Goal: Task Accomplishment & Management: Manage account settings

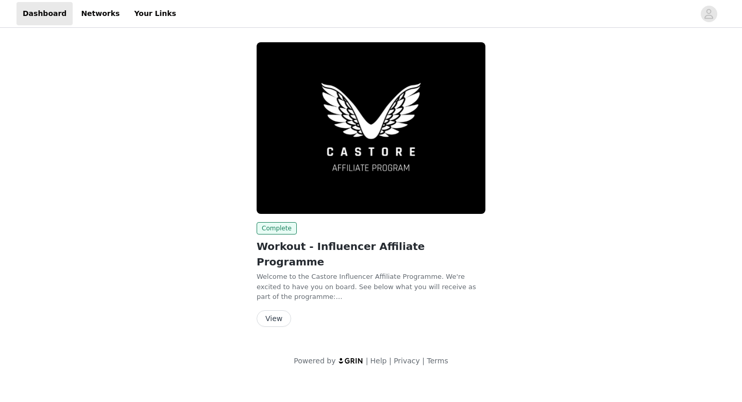
click at [274, 310] on button "View" at bounding box center [274, 318] width 35 height 16
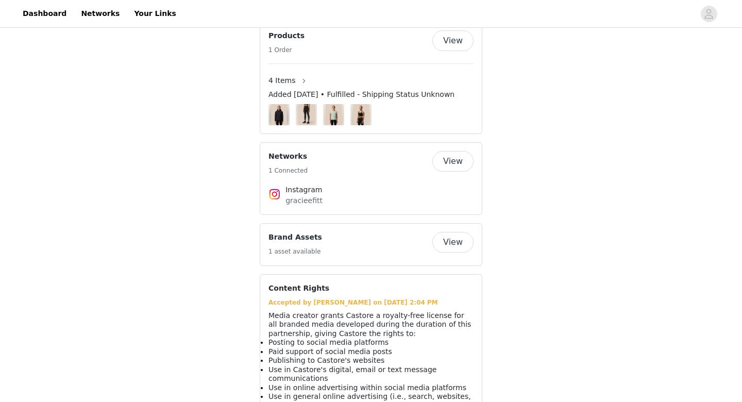
scroll to position [703, 0]
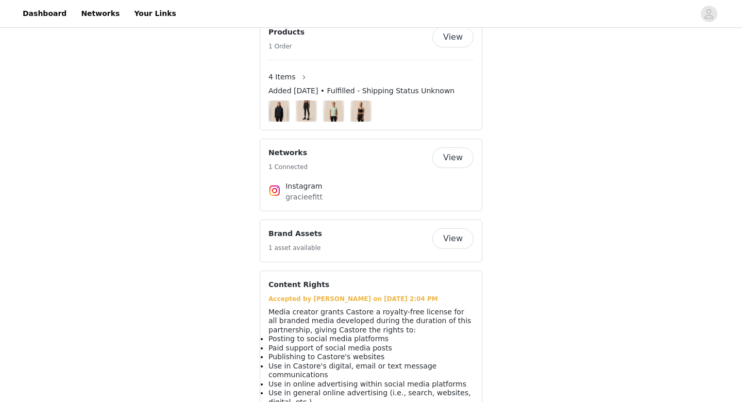
click at [456, 231] on button "View" at bounding box center [453, 238] width 41 height 21
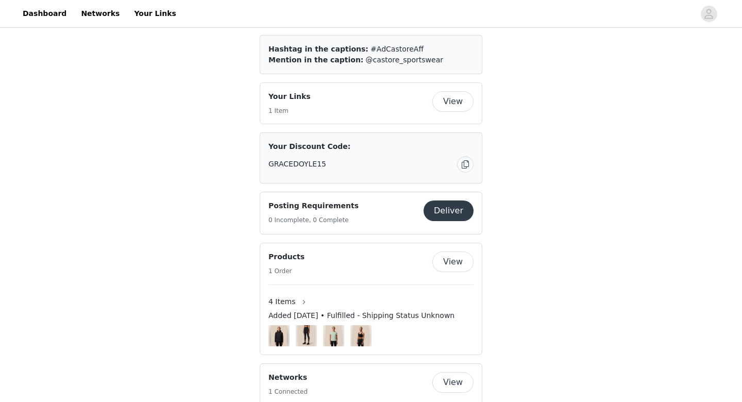
scroll to position [474, 0]
